Goal: Information Seeking & Learning: Learn about a topic

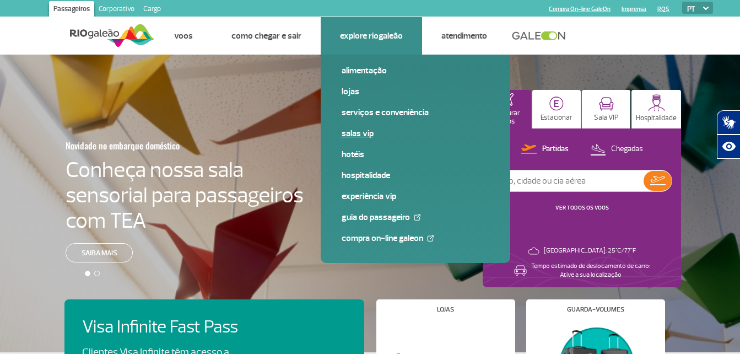
click at [361, 133] on link "Salas VIP" at bounding box center [416, 133] width 148 height 12
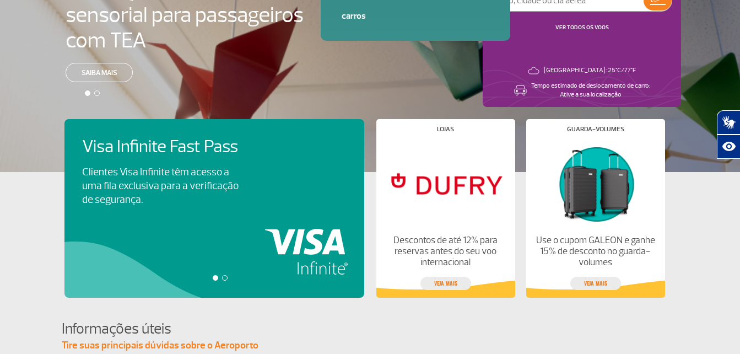
scroll to position [276, 0]
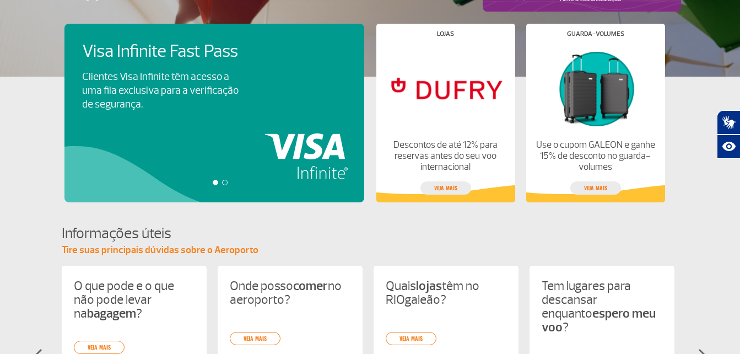
click at [222, 182] on div at bounding box center [225, 183] width 6 height 6
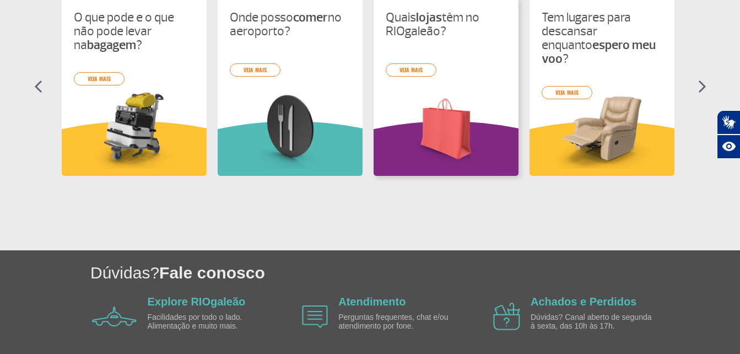
scroll to position [586, 0]
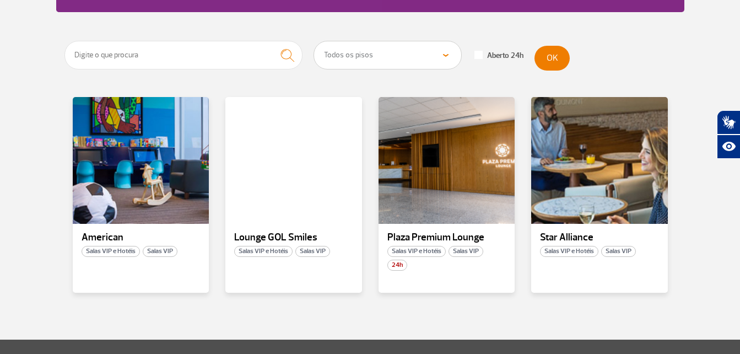
scroll to position [221, 0]
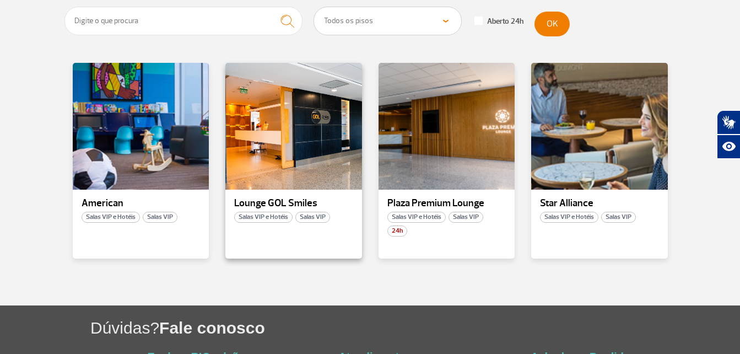
click at [282, 201] on p "Lounge GOL Smiles" at bounding box center [293, 203] width 119 height 11
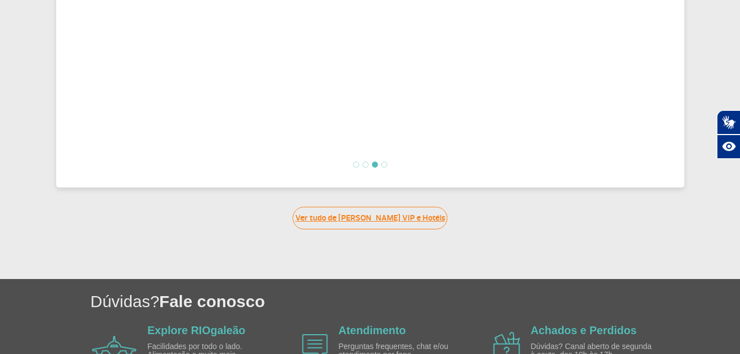
scroll to position [574, 0]
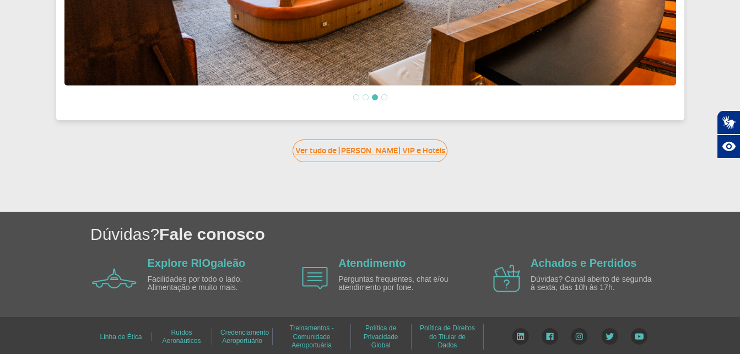
click at [350, 147] on link "Ver tudo de Salas VIP e Hotéis" at bounding box center [370, 150] width 155 height 23
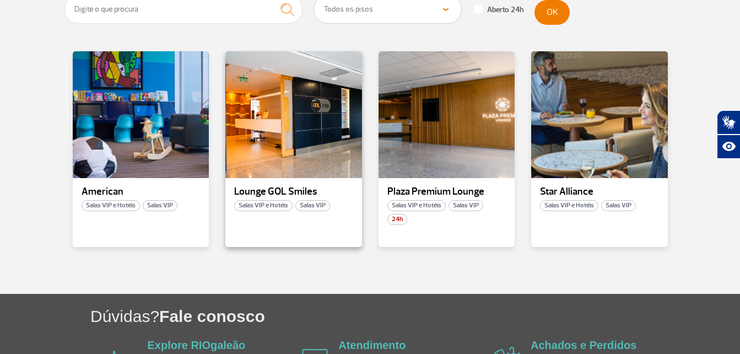
scroll to position [239, 0]
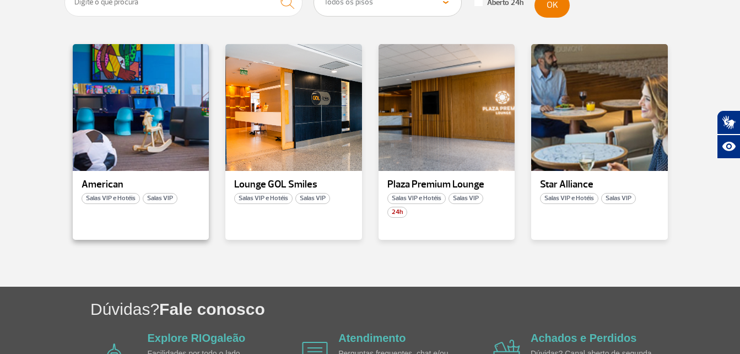
click at [114, 185] on p "American" at bounding box center [141, 184] width 119 height 11
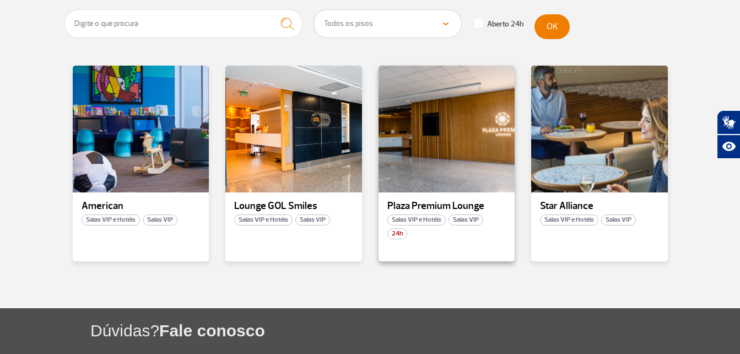
scroll to position [221, 0]
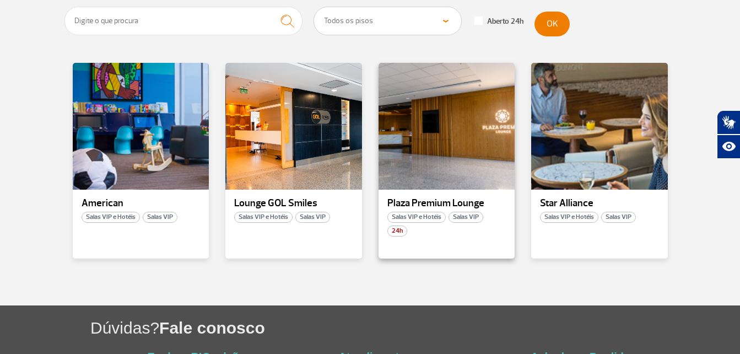
click at [453, 201] on p "Plaza Premium Lounge" at bounding box center [447, 203] width 119 height 11
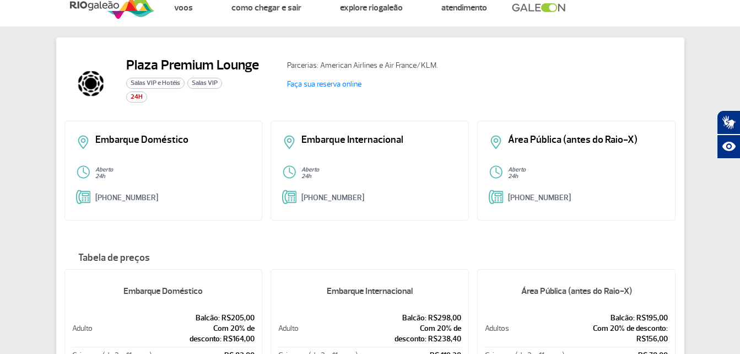
scroll to position [55, 0]
